Goal: Information Seeking & Learning: Learn about a topic

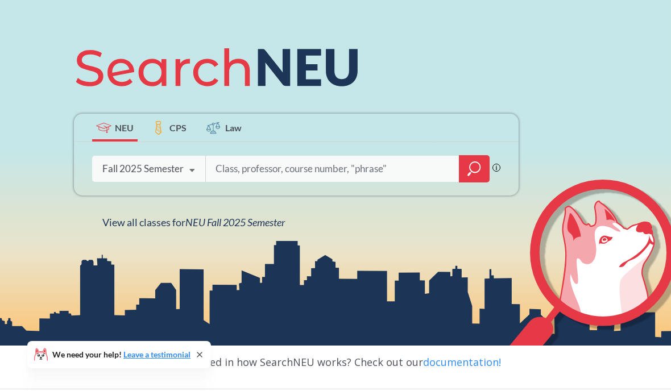
scroll to position [115, 0]
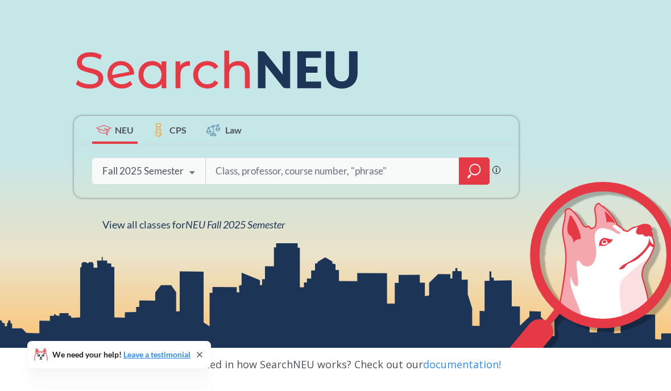
click at [356, 183] on input "search" at bounding box center [332, 171] width 236 height 24
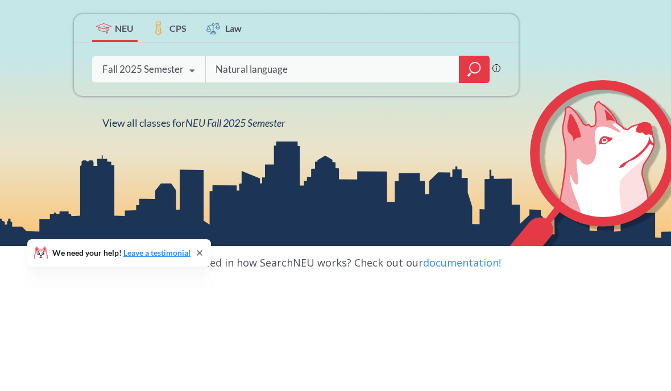
type input "Natural language"
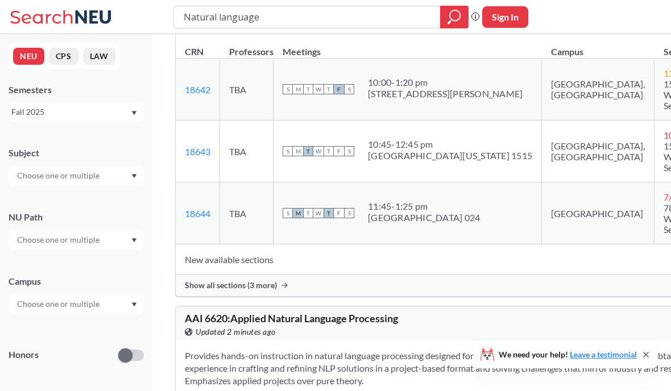
scroll to position [596, 0]
click at [281, 14] on input "Natural language" at bounding box center [307, 16] width 250 height 19
type input "N"
type input "Database"
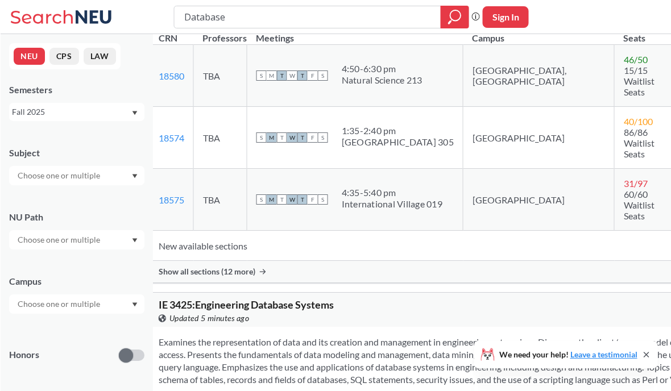
scroll to position [199, 27]
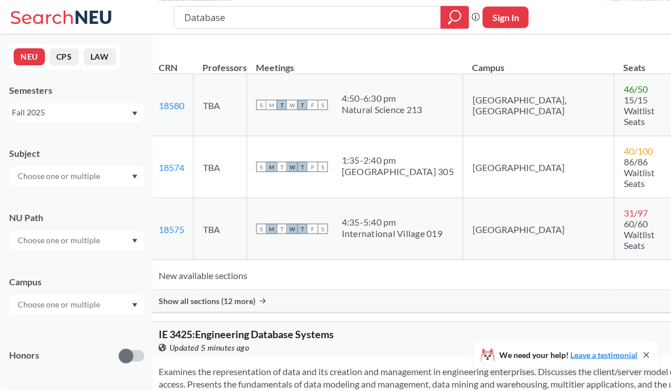
click at [393, 22] on input "Database" at bounding box center [307, 16] width 250 height 19
type input "D"
click at [32, 117] on div "Fall 2025" at bounding box center [70, 112] width 119 height 13
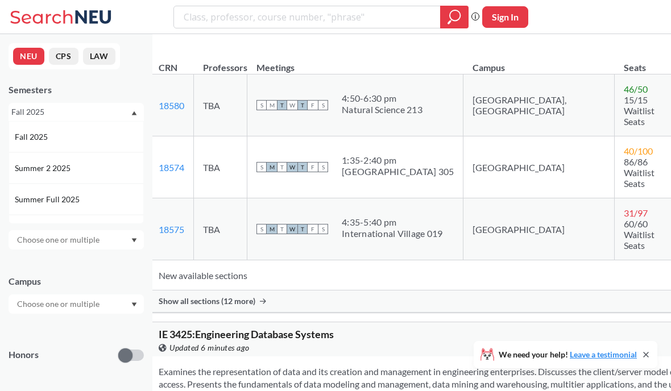
click at [59, 95] on div "Semesters" at bounding box center [76, 90] width 135 height 13
click at [49, 173] on input "text" at bounding box center [58, 176] width 95 height 14
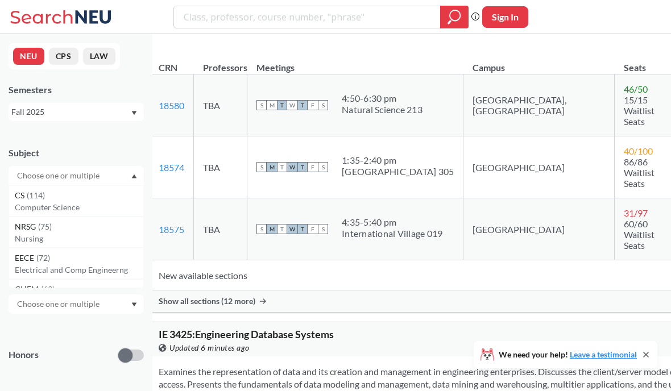
scroll to position [198, 0]
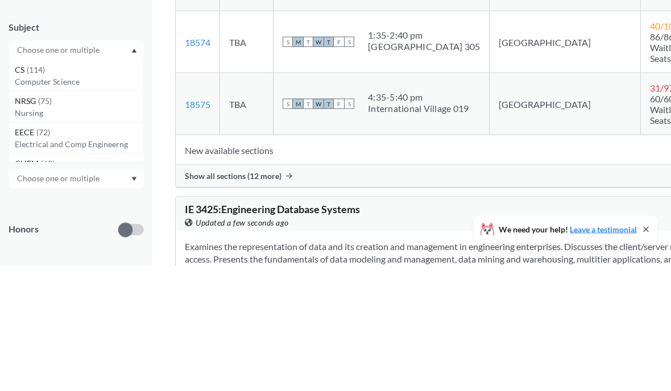
click at [23, 202] on p "Computer Science" at bounding box center [79, 207] width 128 height 11
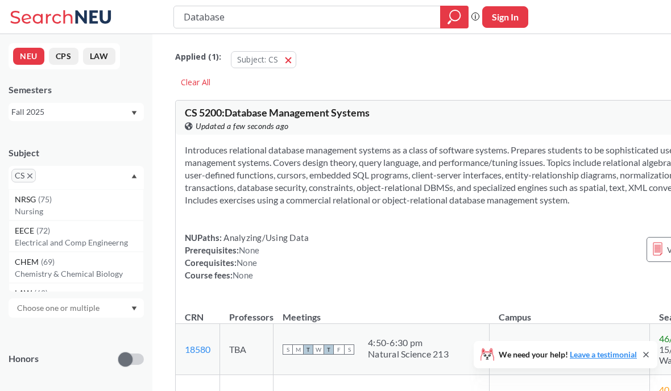
click at [413, 8] on input "Database" at bounding box center [307, 16] width 250 height 19
click at [396, 20] on input "Database" at bounding box center [307, 16] width 250 height 19
type input "D"
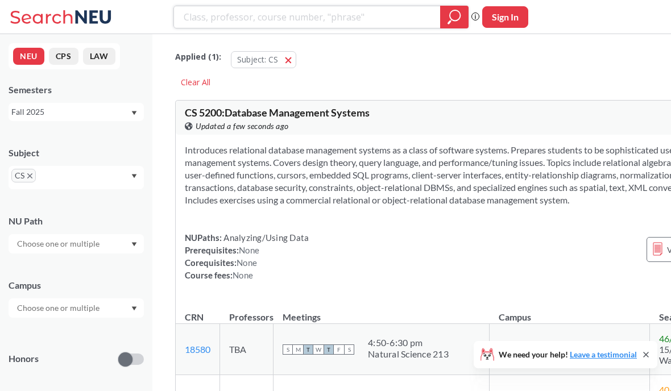
click at [447, 18] on icon "magnifying glass" at bounding box center [454, 17] width 14 height 16
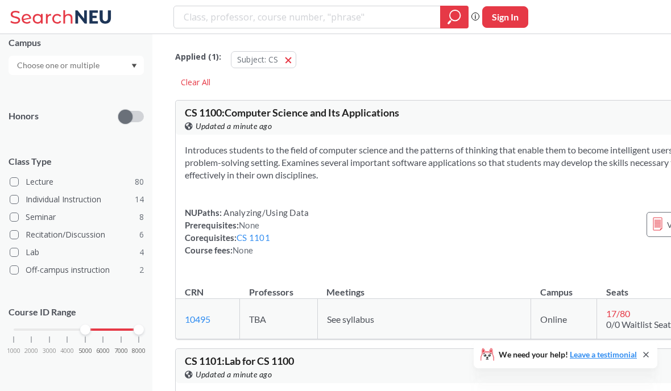
click at [59, 363] on div "1000 2000 3000 4000 5000 6000 7000 8000" at bounding box center [76, 351] width 135 height 51
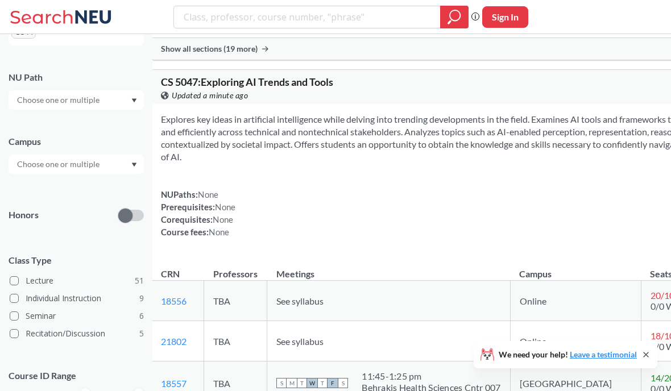
scroll to position [3673, 7]
